Goal: Information Seeking & Learning: Find specific fact

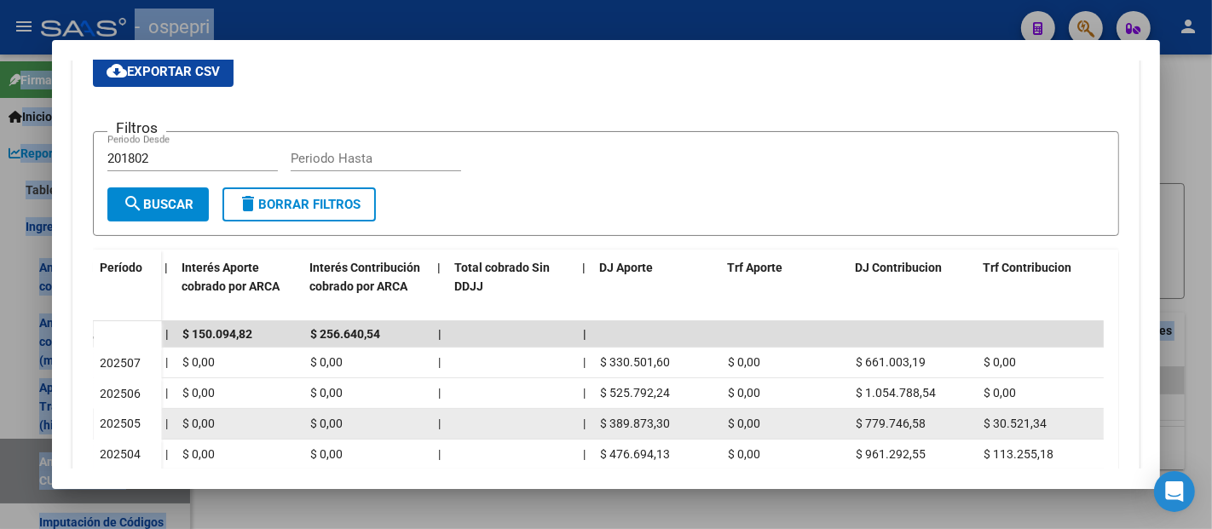
scroll to position [396, 0]
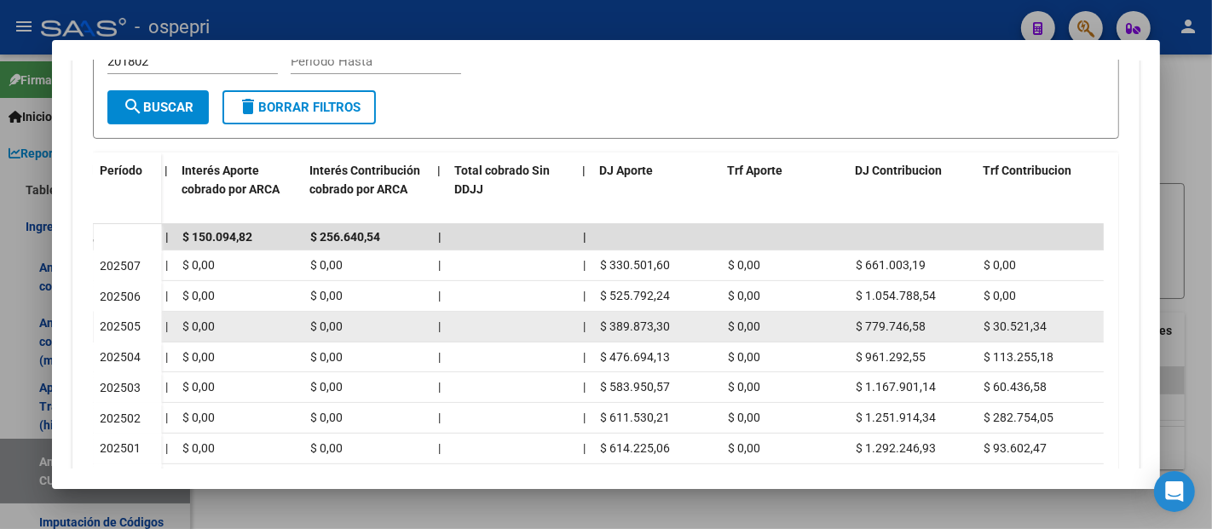
click at [632, 329] on span "$ 389.873,30" at bounding box center [635, 327] width 70 height 14
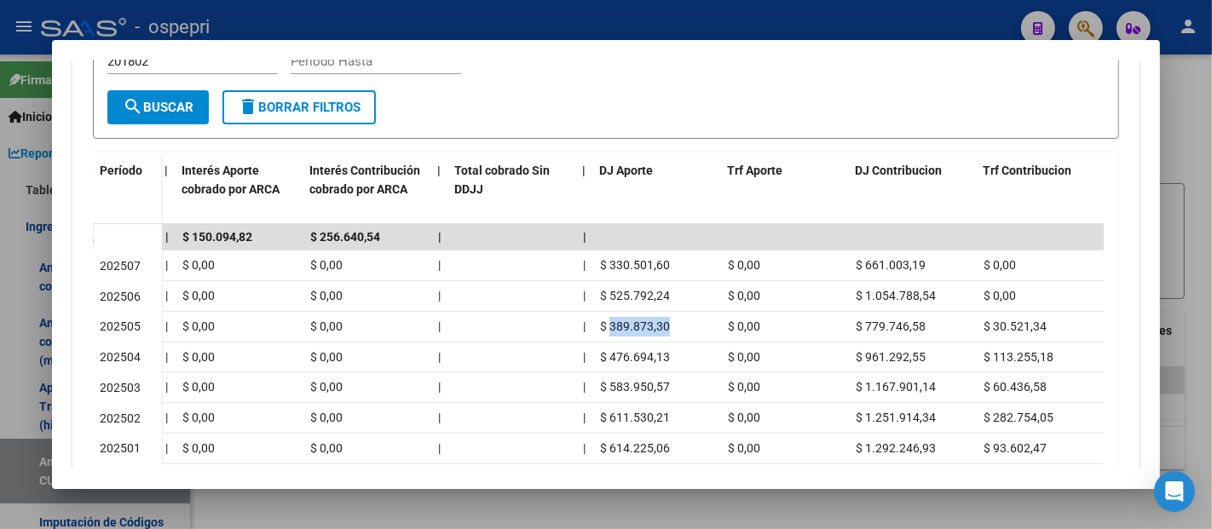
copy span "389.873,30"
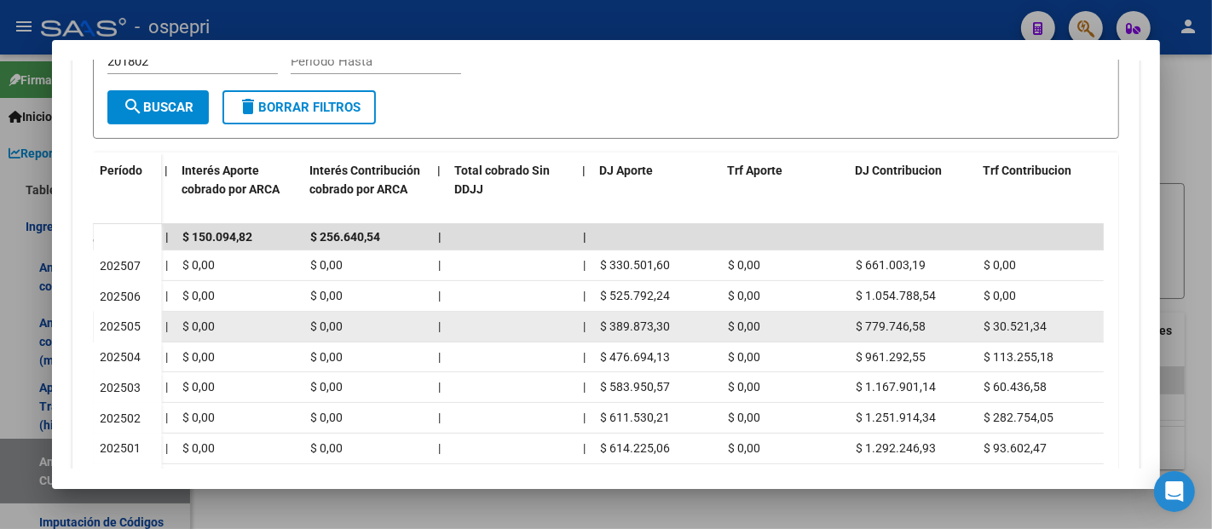
click at [897, 327] on span "$ 779.746,58" at bounding box center [891, 327] width 70 height 14
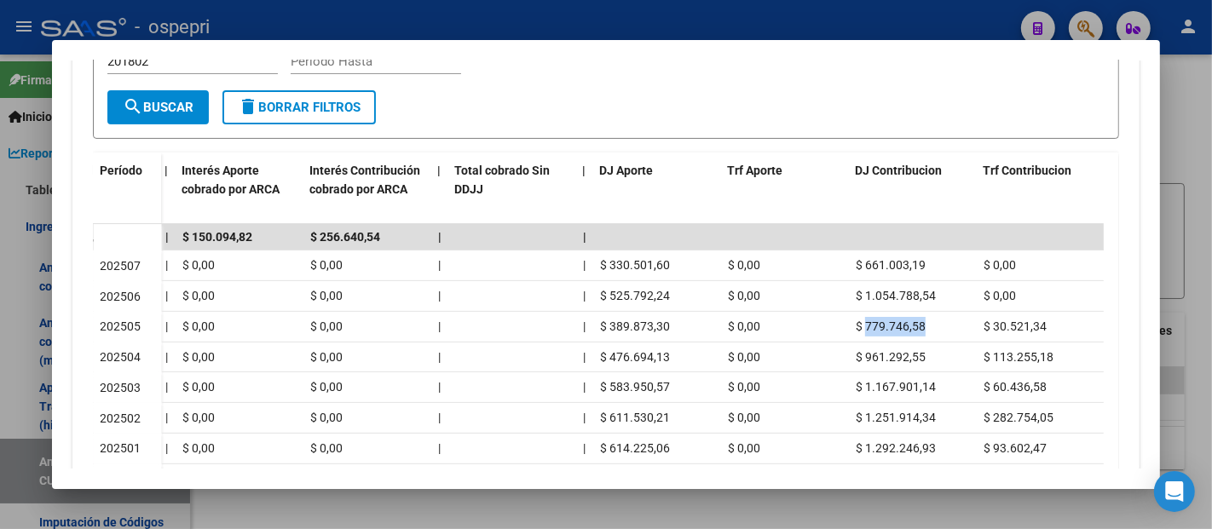
copy span "779.746,58"
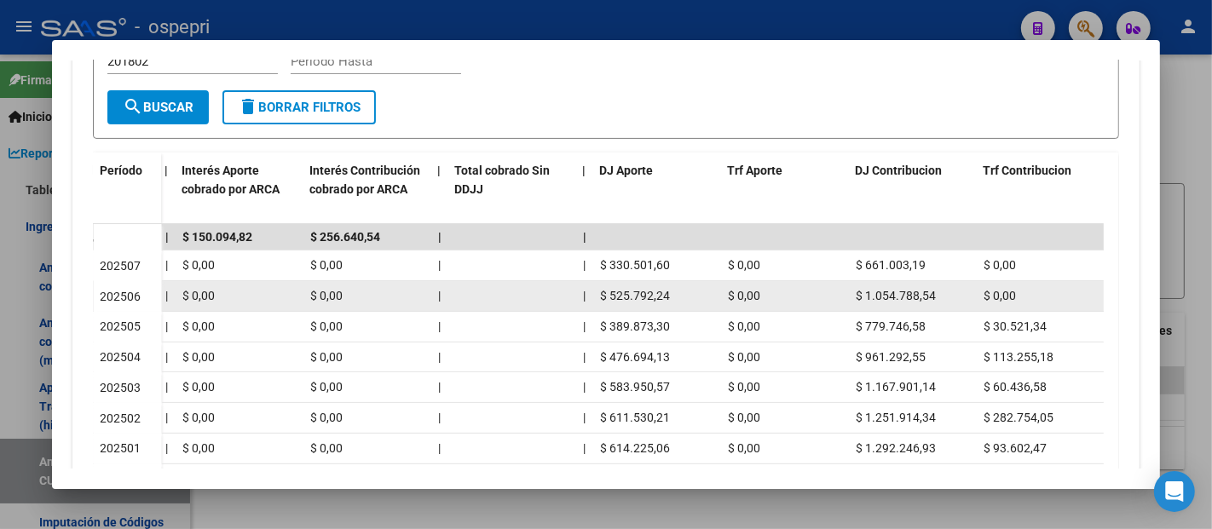
click at [638, 289] on span "$ 525.792,24" at bounding box center [635, 296] width 70 height 14
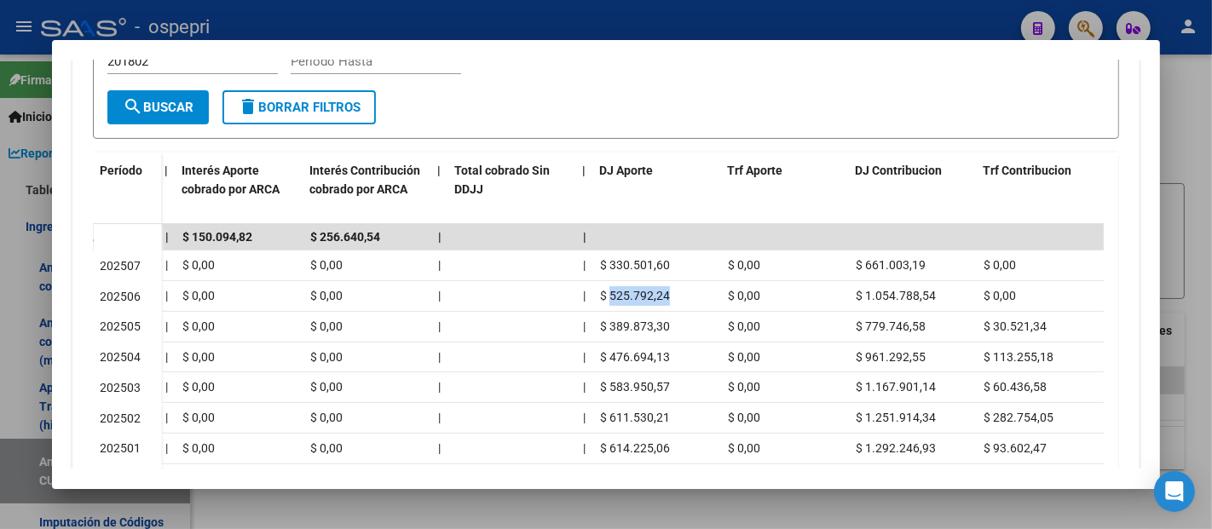
copy span "525.792,24"
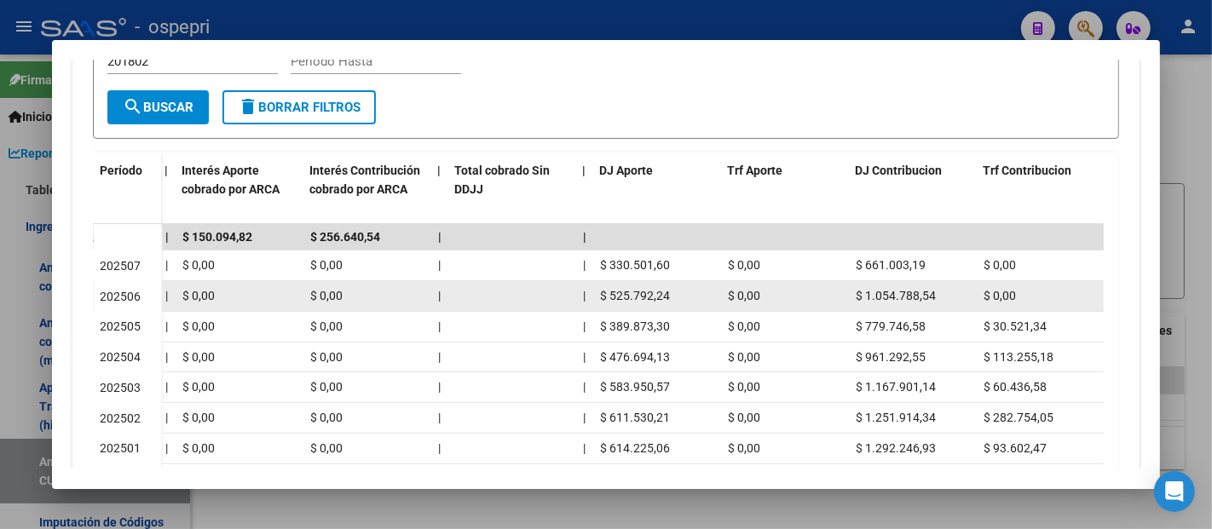
click at [894, 289] on span "$ 1.054.788,54" at bounding box center [896, 296] width 80 height 14
click at [895, 289] on span "$ 1.054.788,54" at bounding box center [896, 296] width 80 height 14
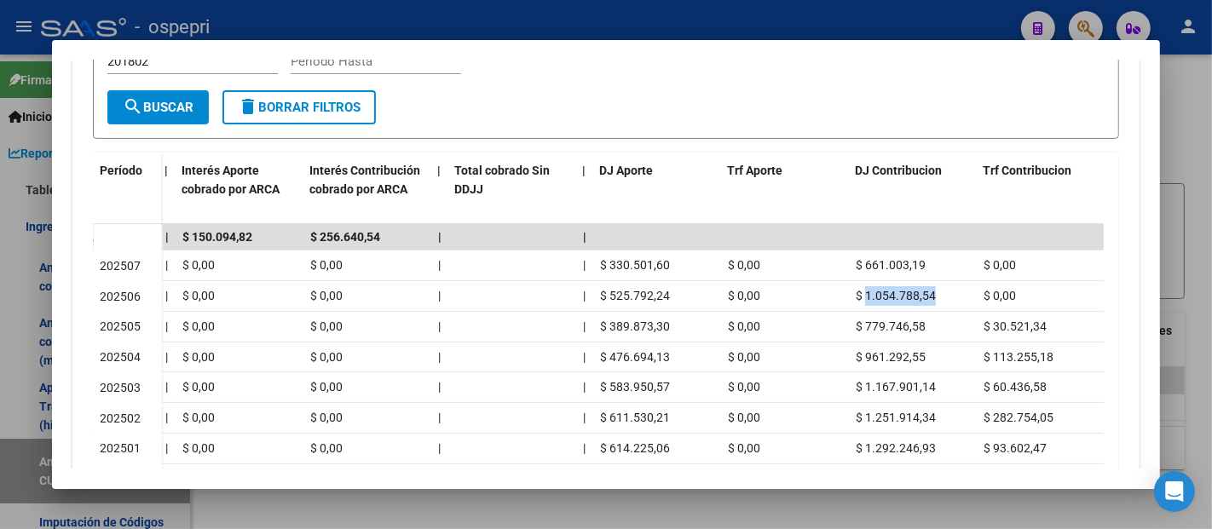
copy span "1.054.788,54"
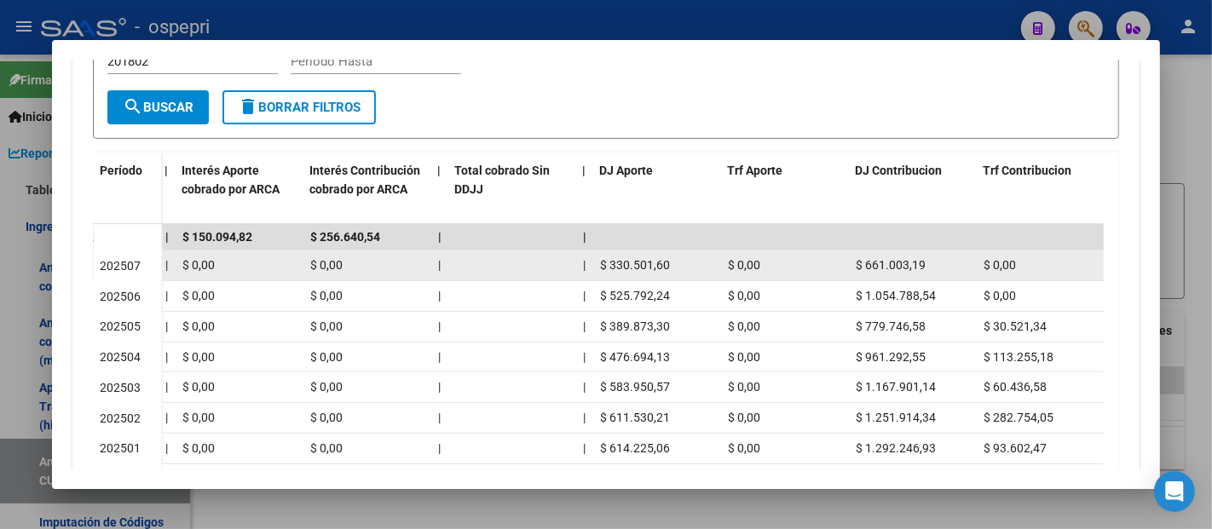
click at [652, 264] on span "$ 330.501,60" at bounding box center [635, 265] width 70 height 14
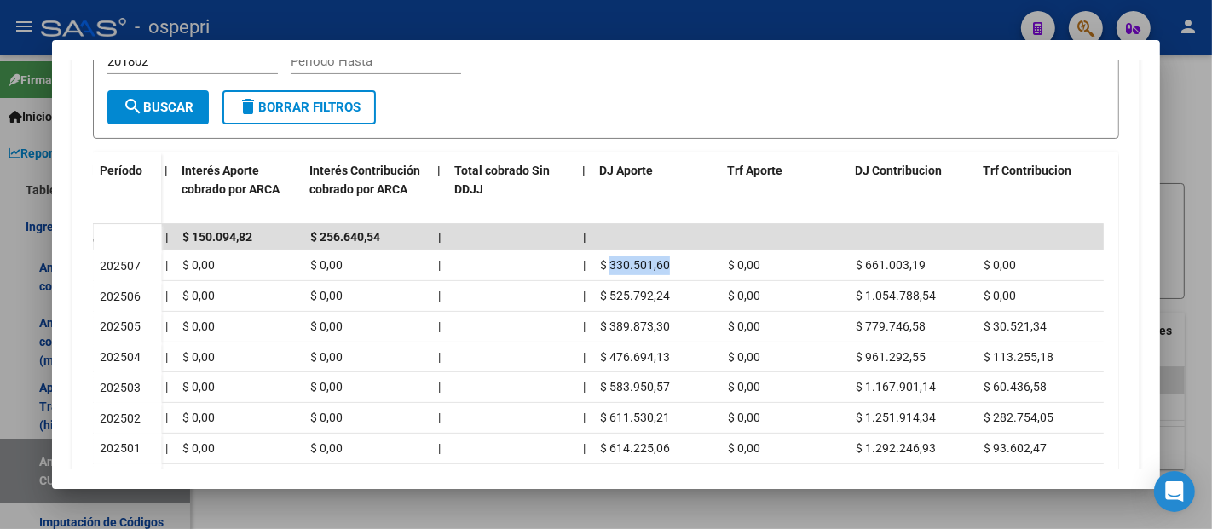
copy span "330.501,60"
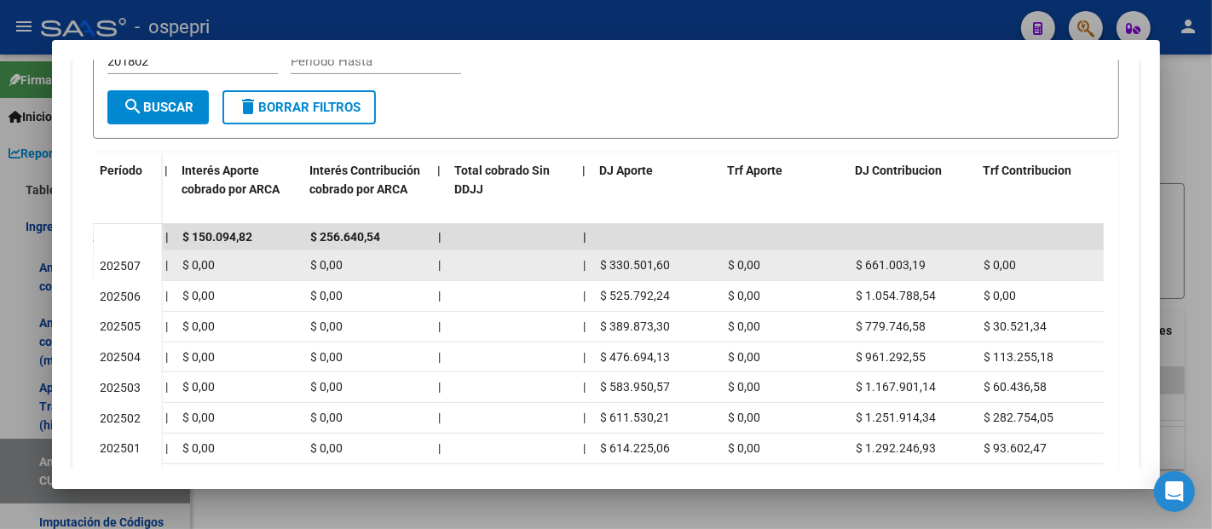
click at [870, 266] on span "$ 661.003,19" at bounding box center [891, 265] width 70 height 14
click at [871, 267] on span "$ 661.003,19" at bounding box center [891, 265] width 70 height 14
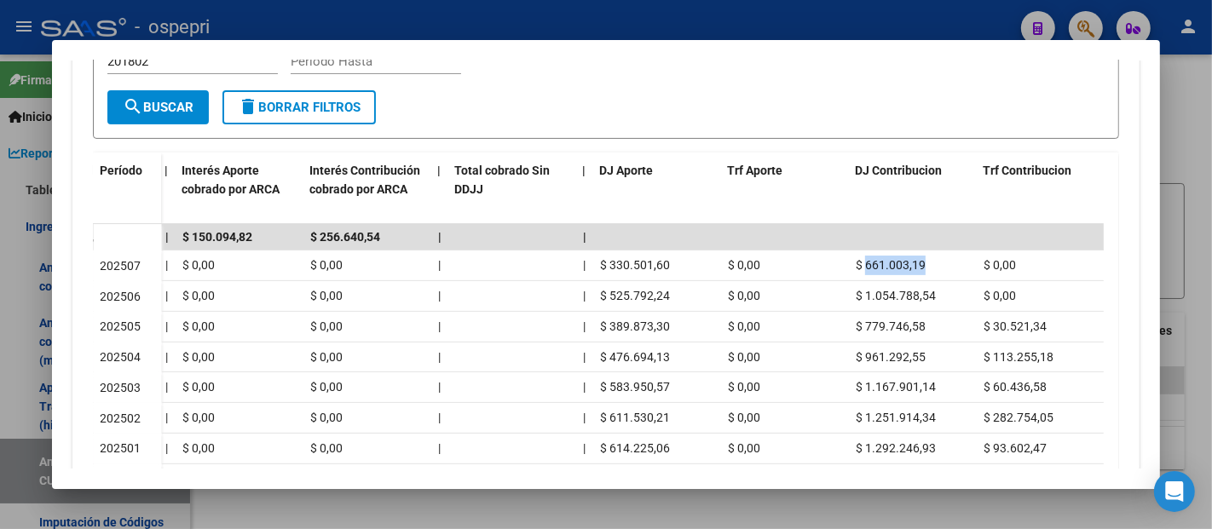
copy span "661.003,19"
click at [483, 87] on div "Filtros 201802 Periodo Desde Periodo Hasta" at bounding box center [605, 70] width 997 height 42
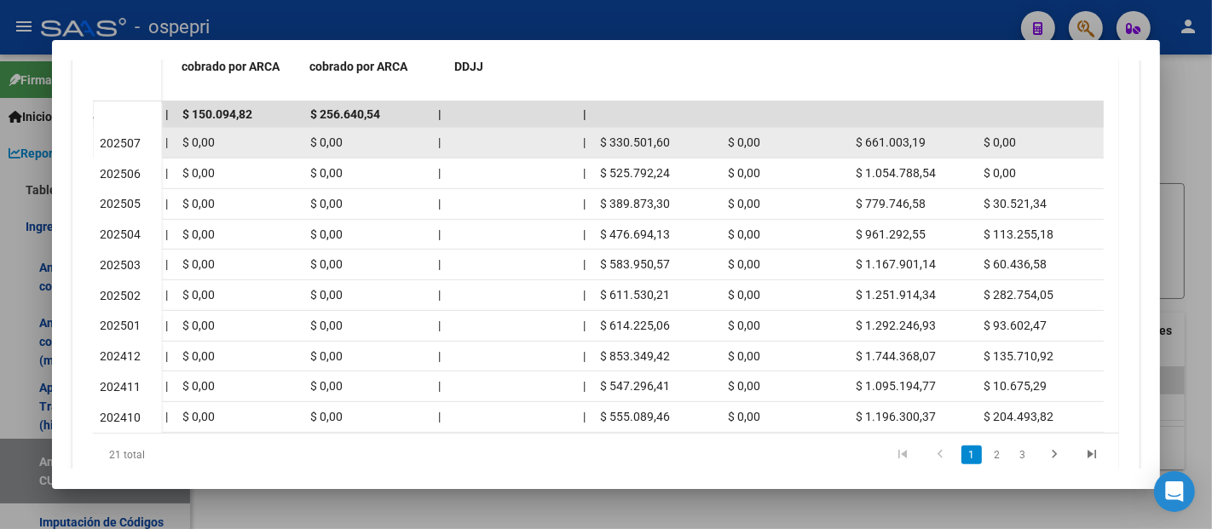
scroll to position [491, 0]
